Goal: Task Accomplishment & Management: Manage account settings

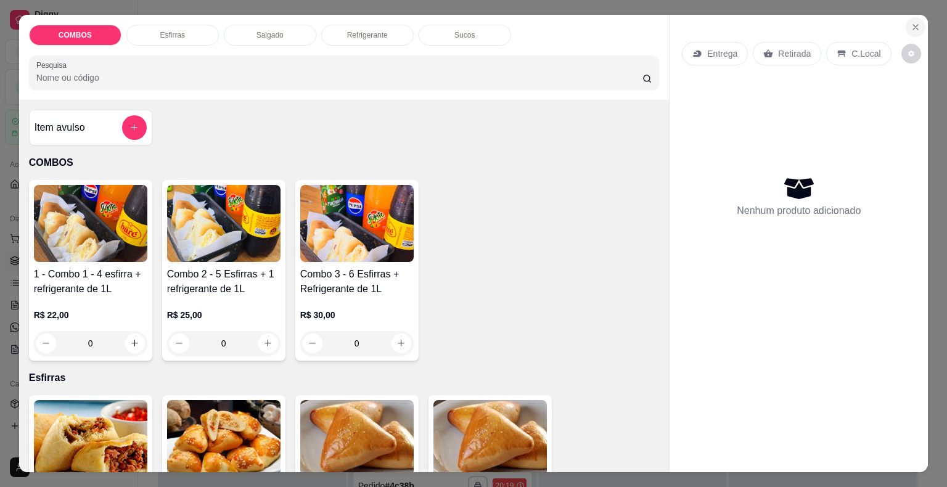
click at [915, 22] on icon "Close" at bounding box center [915, 27] width 10 height 10
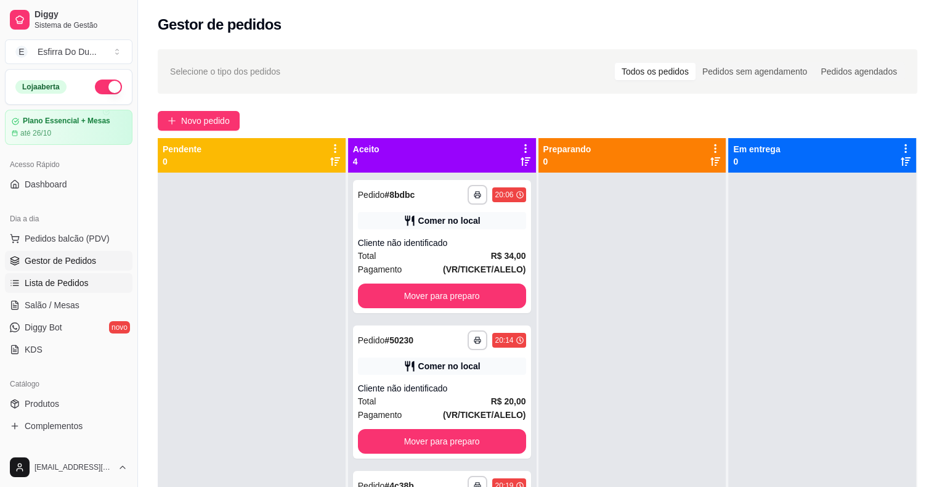
click at [28, 283] on span "Lista de Pedidos" at bounding box center [57, 283] width 64 height 12
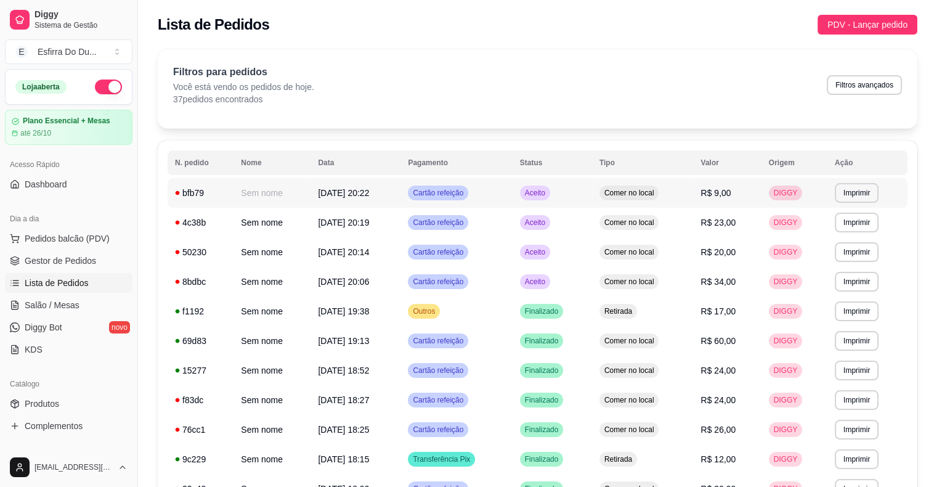
click at [539, 196] on span "Aceito" at bounding box center [535, 193] width 25 height 10
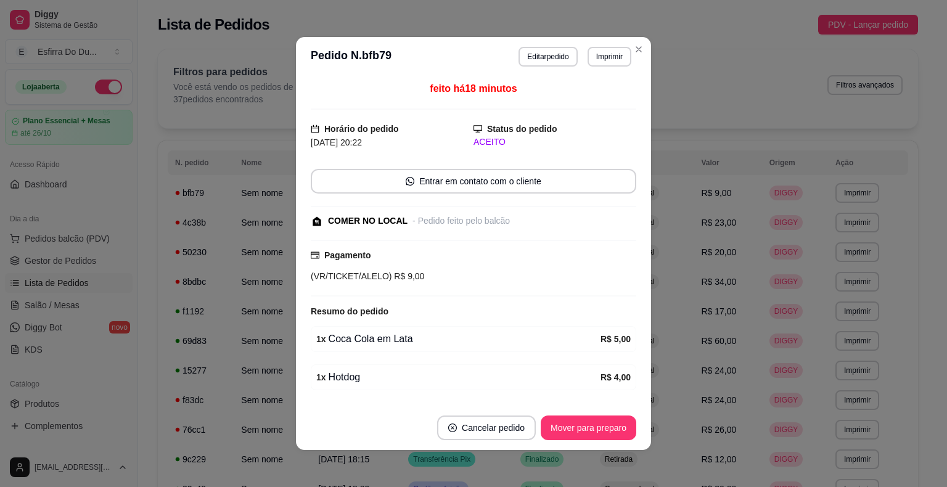
click at [585, 435] on button "Mover para preparo" at bounding box center [588, 427] width 96 height 25
click at [585, 435] on div "Mover para preparo" at bounding box center [579, 427] width 113 height 25
click at [585, 435] on button "Mover para preparo" at bounding box center [588, 428] width 92 height 24
click at [585, 435] on div "Mover para preparo" at bounding box center [579, 427] width 113 height 25
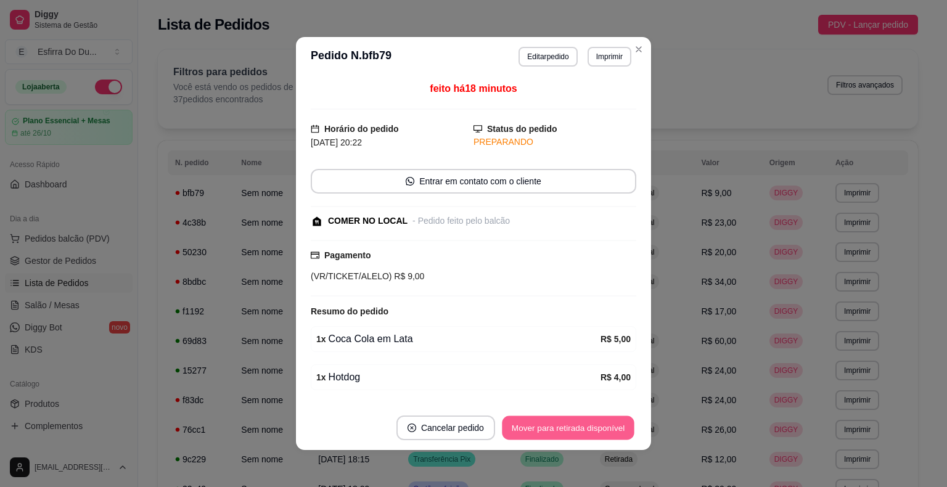
click at [585, 435] on button "Mover para retirada disponível" at bounding box center [568, 428] width 132 height 24
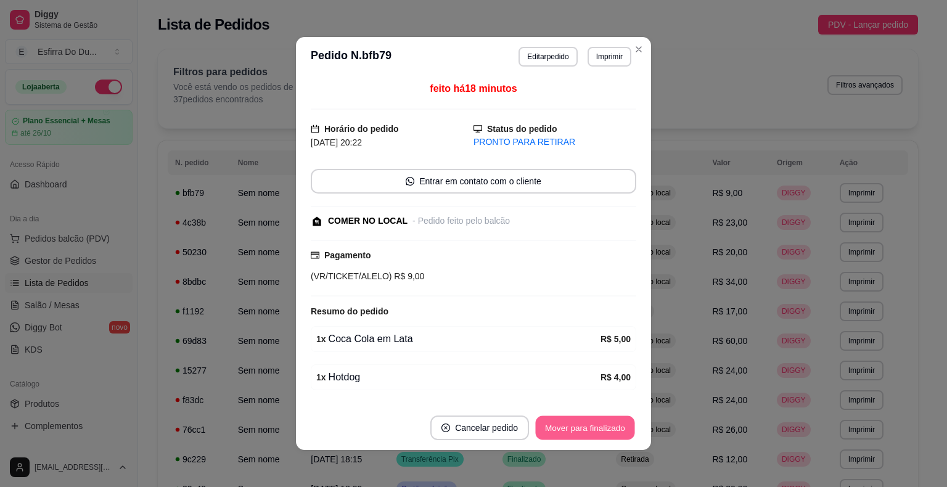
click at [579, 425] on button "Mover para finalizado" at bounding box center [585, 428] width 99 height 24
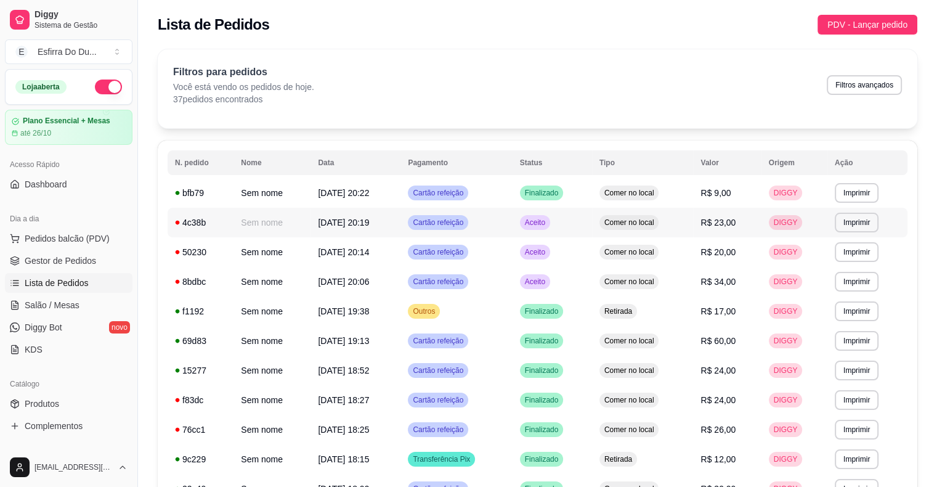
click at [548, 226] on span "Aceito" at bounding box center [535, 223] width 25 height 10
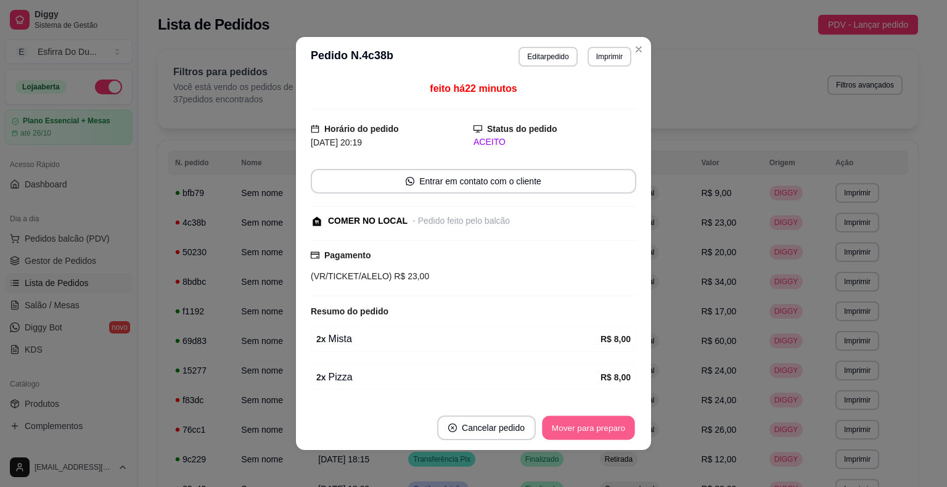
click at [603, 428] on button "Mover para preparo" at bounding box center [588, 428] width 92 height 24
click at [603, 428] on div "Mover para preparo" at bounding box center [579, 427] width 113 height 25
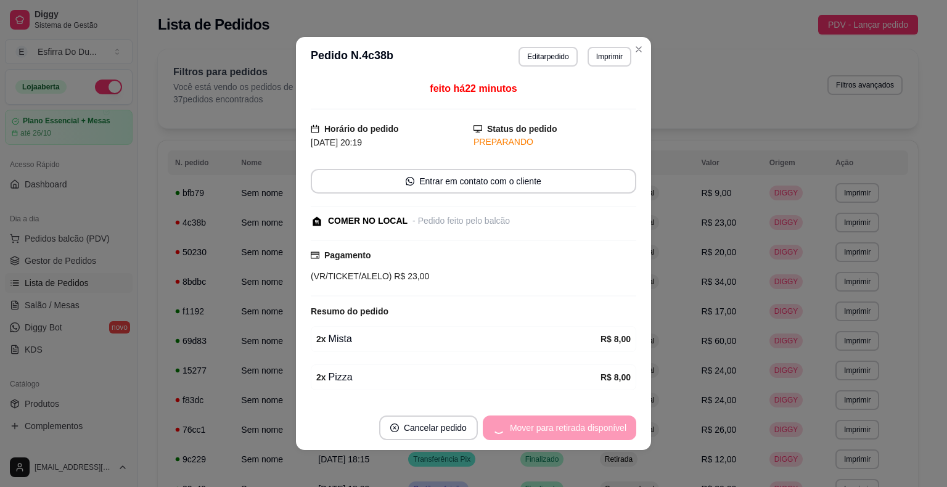
click at [603, 428] on div "Mover para retirada disponível" at bounding box center [559, 427] width 153 height 25
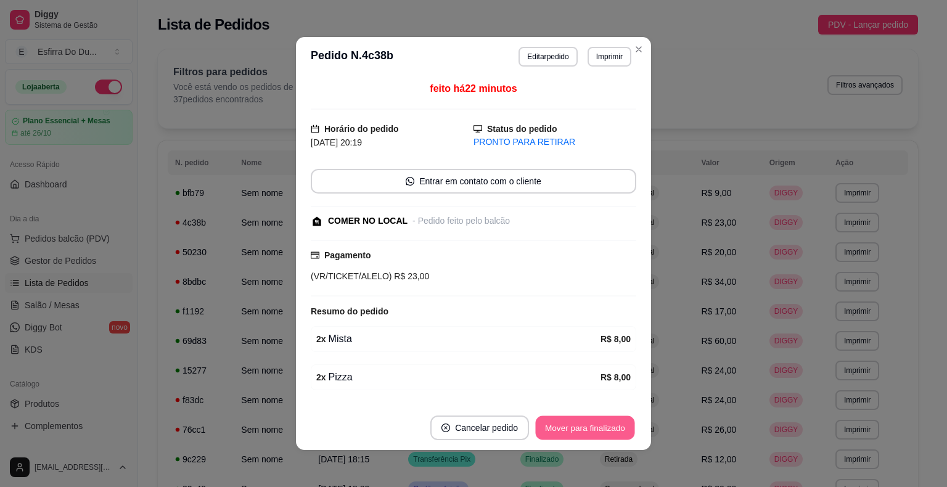
click at [603, 428] on button "Mover para finalizado" at bounding box center [585, 428] width 99 height 24
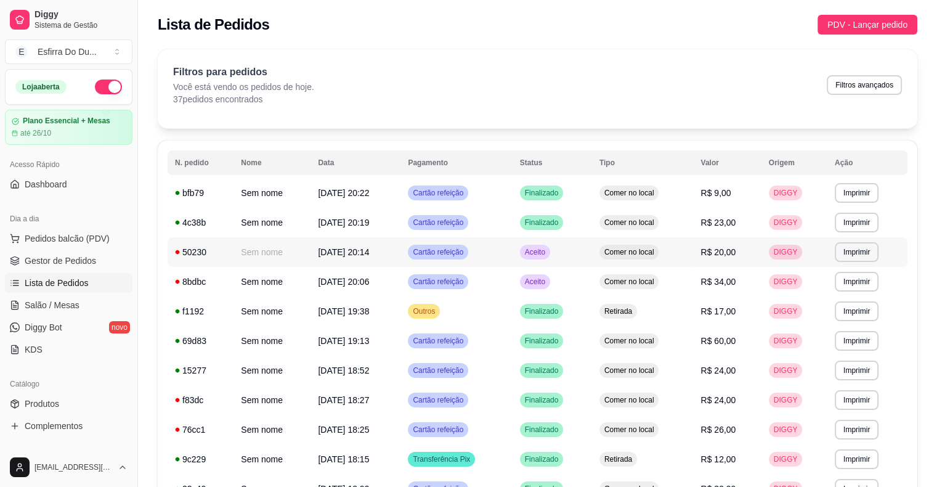
click at [550, 252] on div "Aceito" at bounding box center [535, 252] width 30 height 15
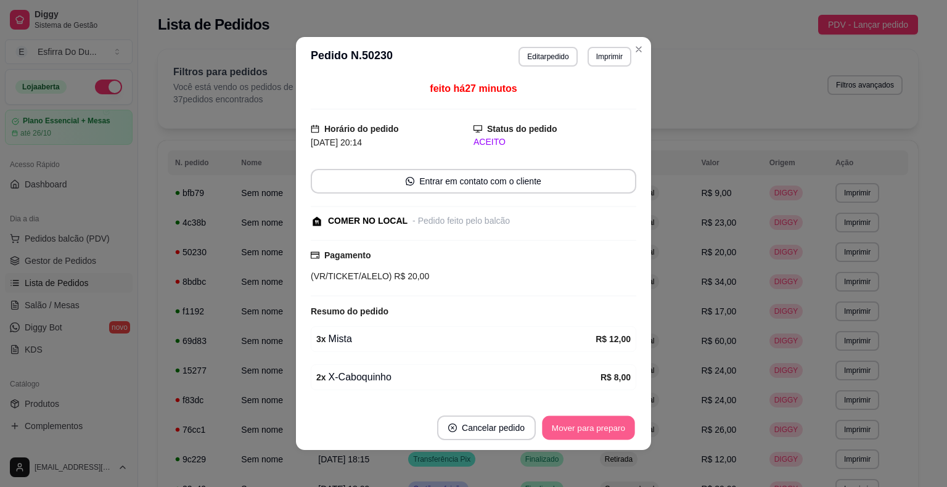
click at [592, 428] on button "Mover para preparo" at bounding box center [588, 428] width 92 height 24
click at [592, 428] on button "Mover para retirada disponível" at bounding box center [568, 428] width 132 height 24
click at [592, 428] on button "Mover para finalizado" at bounding box center [585, 427] width 102 height 25
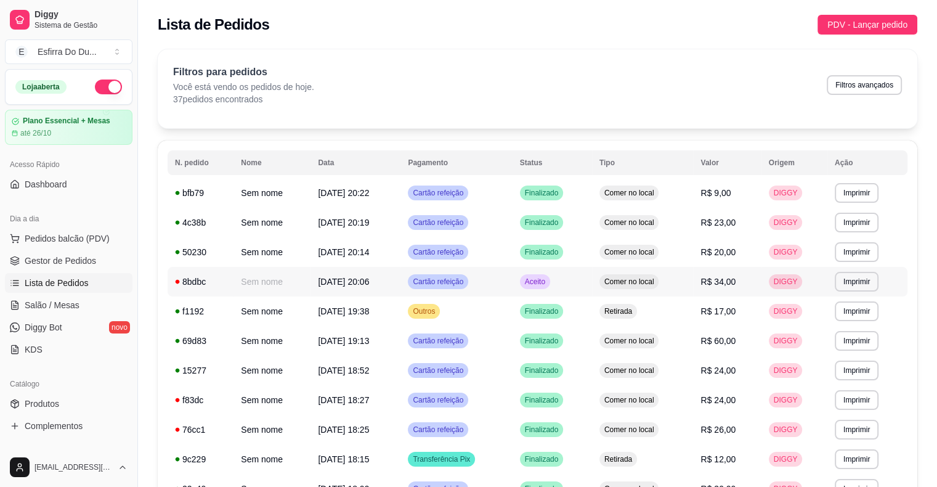
click at [548, 287] on div "Aceito" at bounding box center [535, 281] width 30 height 15
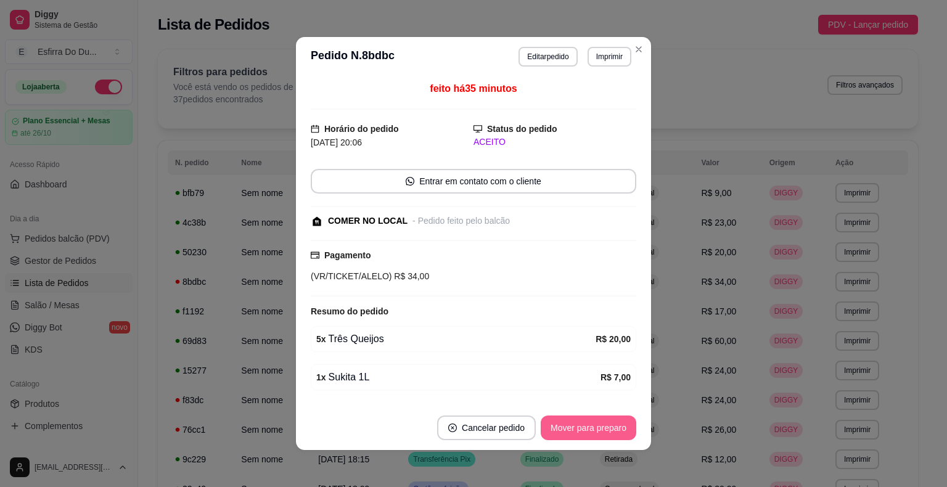
click at [582, 435] on button "Mover para preparo" at bounding box center [588, 427] width 96 height 25
click at [582, 435] on button "Mover para finalizado" at bounding box center [585, 427] width 102 height 25
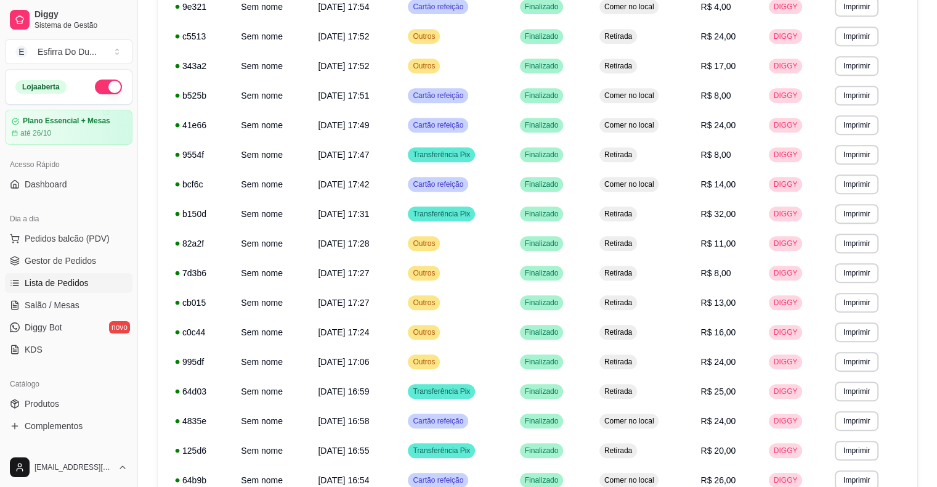
scroll to position [667, 0]
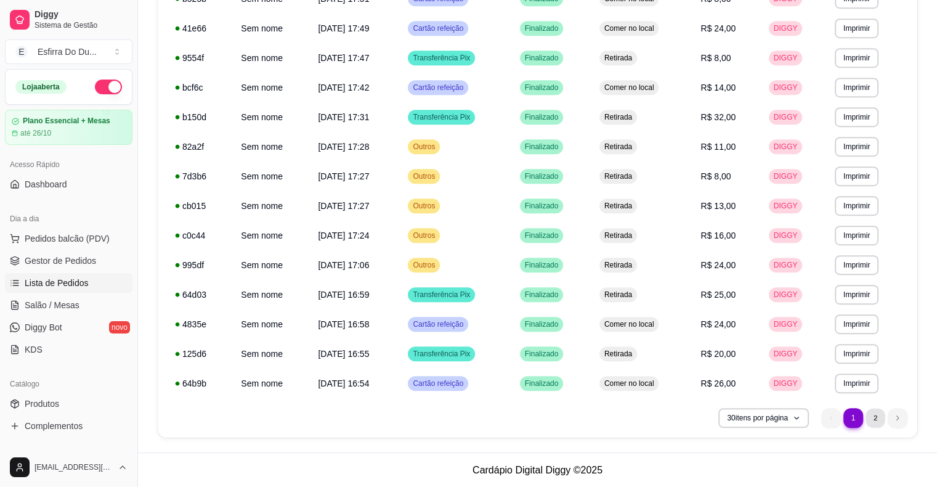
click at [881, 418] on li "2" at bounding box center [875, 417] width 19 height 19
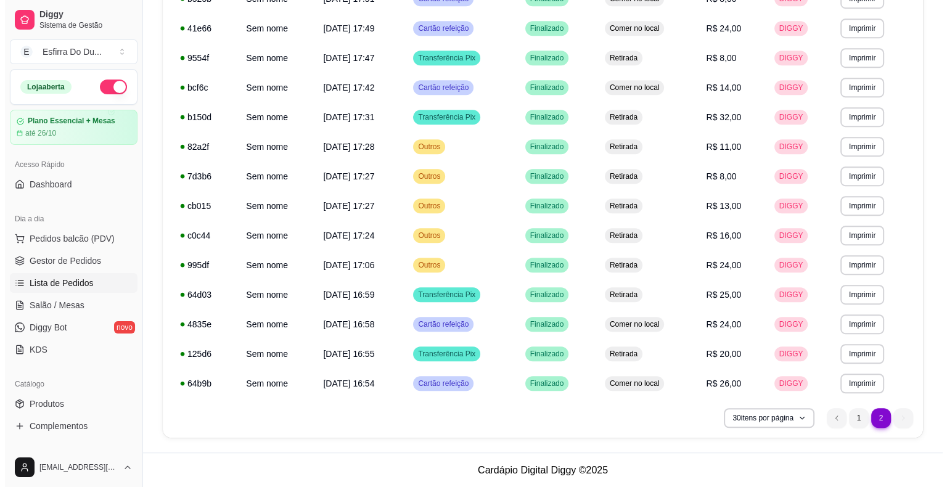
scroll to position [0, 0]
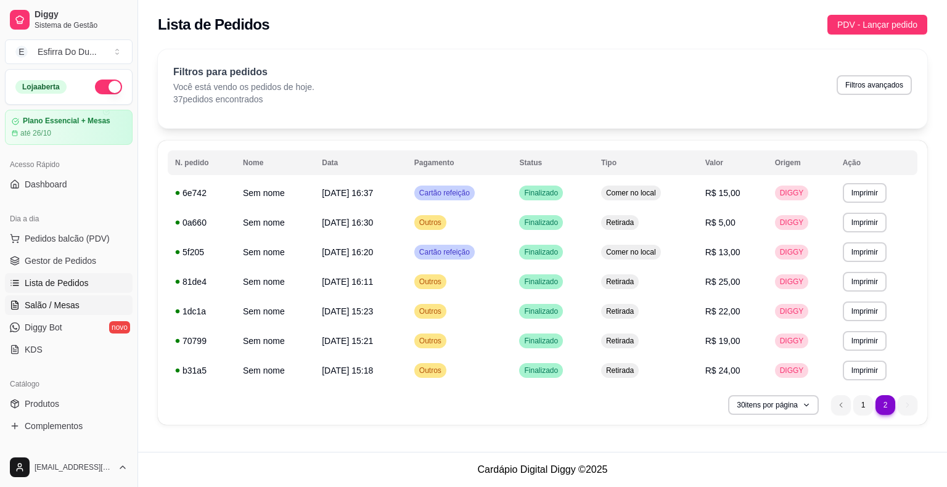
click at [65, 306] on span "Salão / Mesas" at bounding box center [52, 305] width 55 height 12
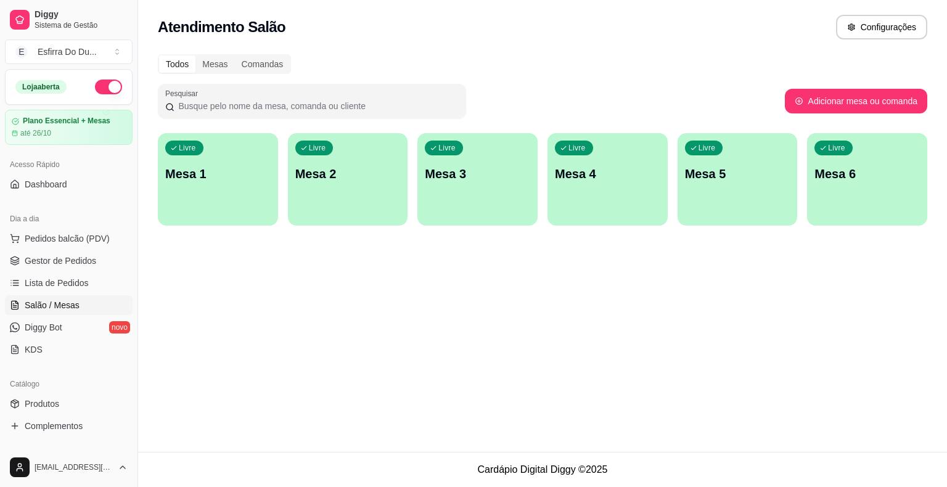
click at [49, 294] on ul "Pedidos balcão (PDV) Gestor de Pedidos Lista de Pedidos Salão / Mesas Diggy Bot…" at bounding box center [69, 294] width 128 height 131
click at [41, 248] on ul "Pedidos balcão (PDV) Gestor de Pedidos Lista de Pedidos Salão / Mesas Diggy Bot…" at bounding box center [69, 294] width 128 height 131
click at [64, 306] on span "Salão / Mesas" at bounding box center [52, 305] width 55 height 12
click at [83, 259] on span "Gestor de Pedidos" at bounding box center [60, 261] width 71 height 12
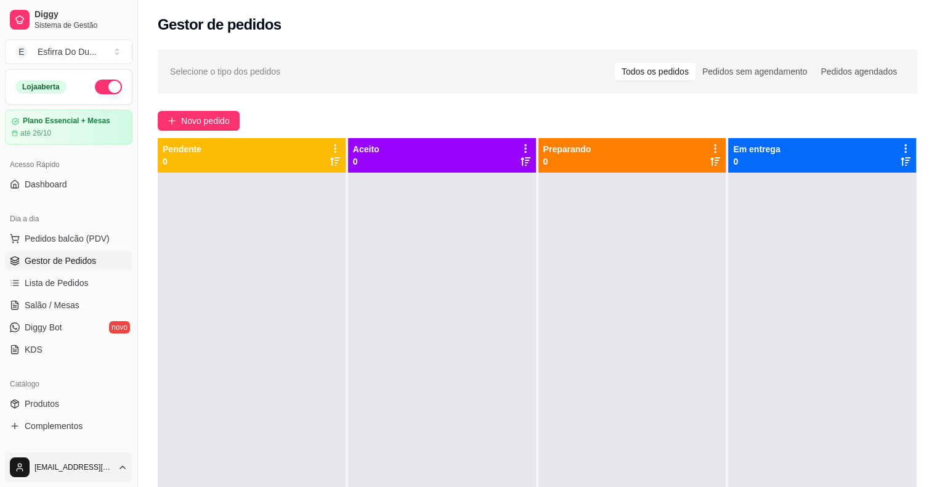
click at [15, 467] on html "Diggy Sistema de Gestão E Esfirra Do Du ... Loja aberta Plano Essencial + Mesas…" at bounding box center [468, 243] width 937 height 487
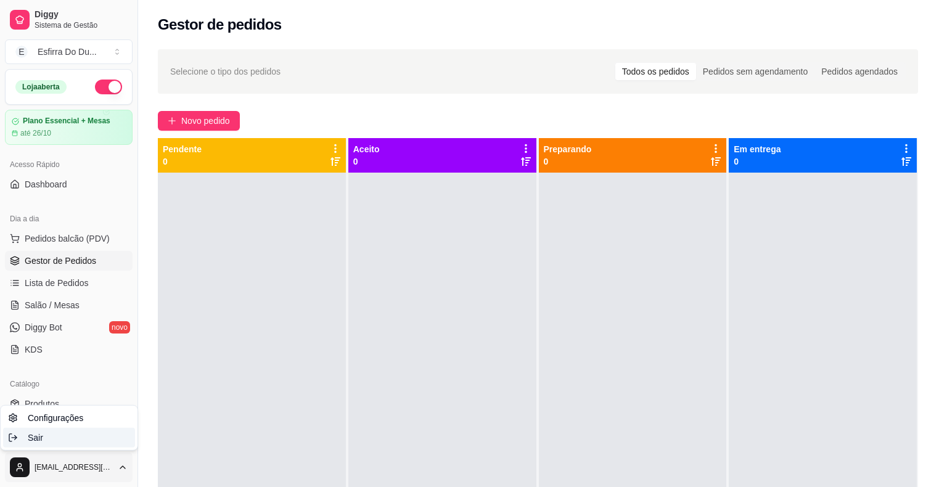
click at [49, 433] on div "Sair" at bounding box center [69, 438] width 132 height 20
